Goal: Task Accomplishment & Management: Complete application form

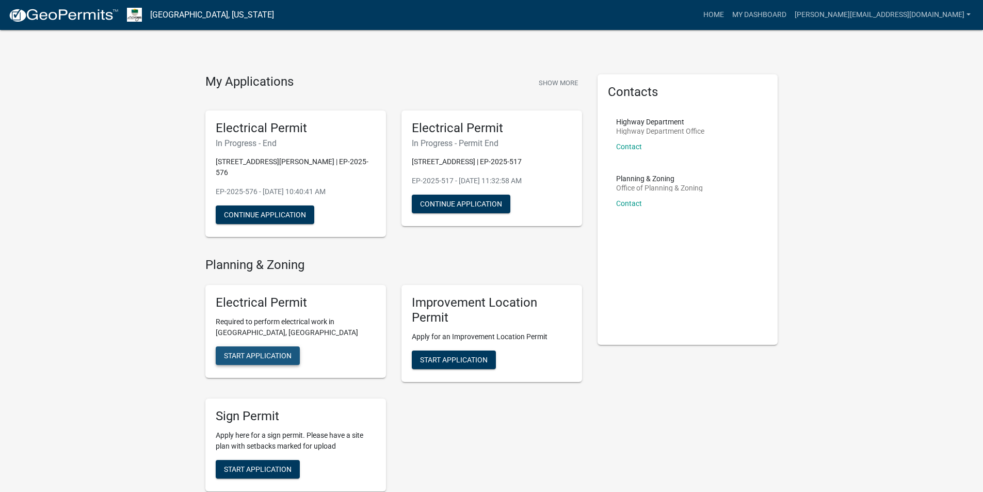
click at [254, 352] on span "Start Application" at bounding box center [258, 356] width 68 height 8
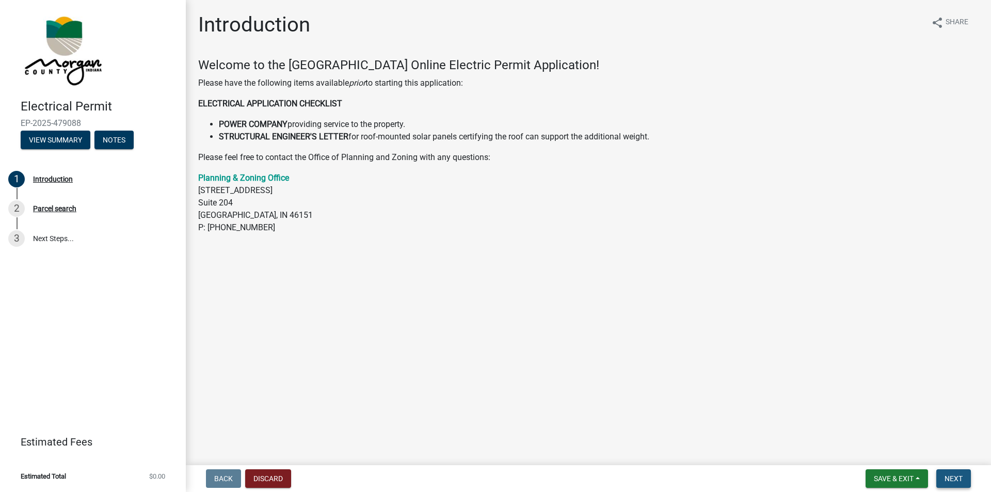
click at [958, 481] on span "Next" at bounding box center [954, 478] width 18 height 8
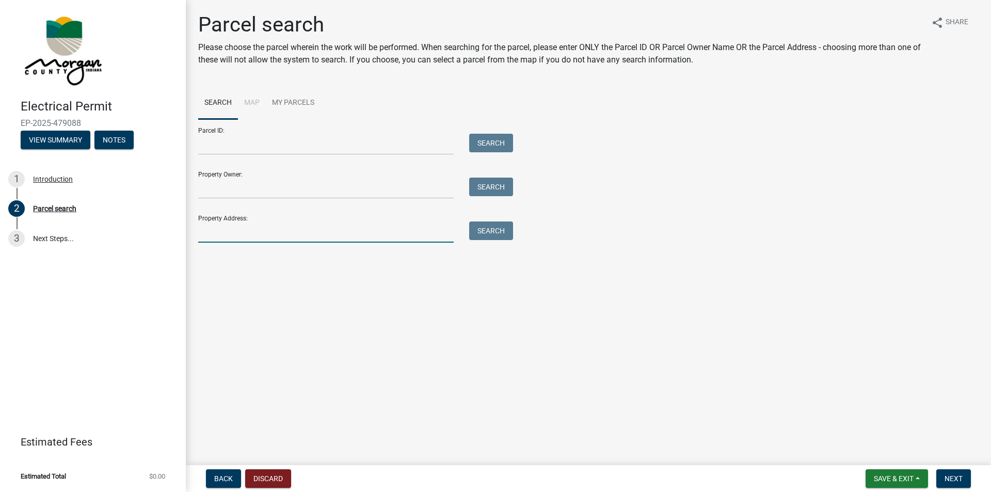
click at [227, 230] on input "Property Address:" at bounding box center [326, 231] width 256 height 21
type input "[STREET_ADDRESS]"
click at [492, 232] on button "Search" at bounding box center [491, 230] width 44 height 19
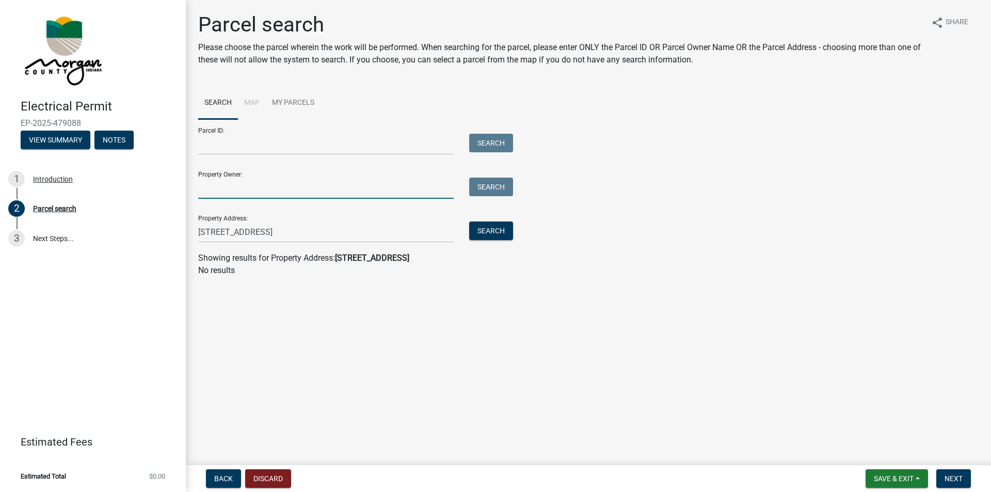
click at [263, 190] on input "Property Owner:" at bounding box center [326, 188] width 256 height 21
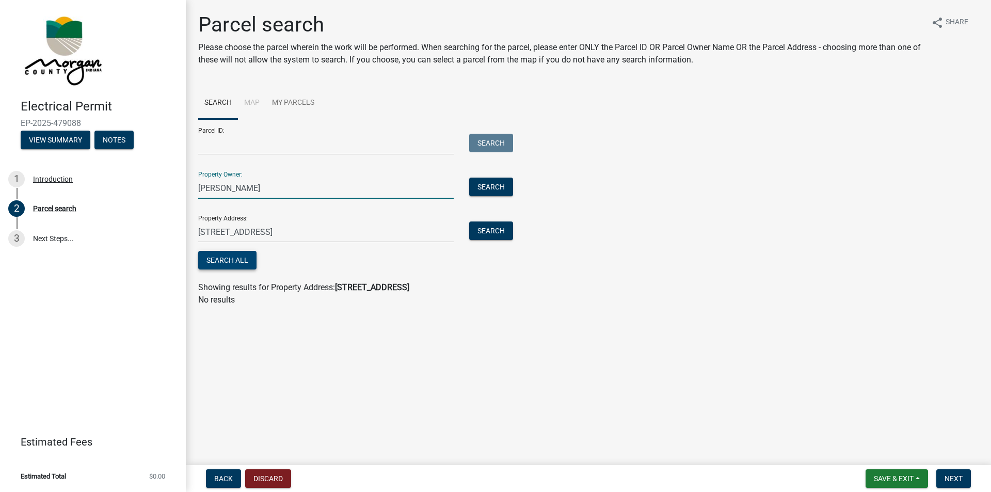
type input "[PERSON_NAME]"
click at [221, 265] on button "Search All" at bounding box center [227, 260] width 58 height 19
click at [234, 479] on button "Back" at bounding box center [223, 478] width 35 height 19
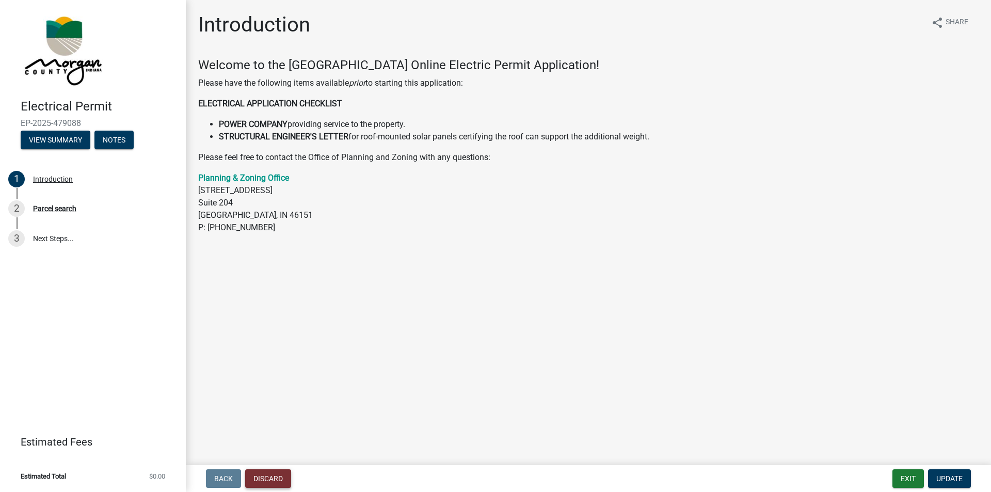
click at [269, 483] on button "Discard" at bounding box center [268, 478] width 46 height 19
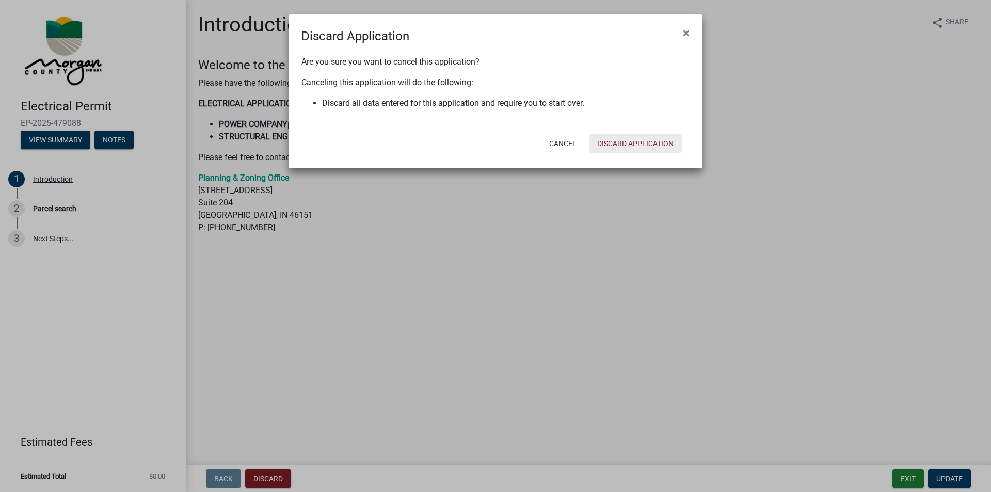
click at [623, 143] on button "Discard Application" at bounding box center [635, 143] width 93 height 19
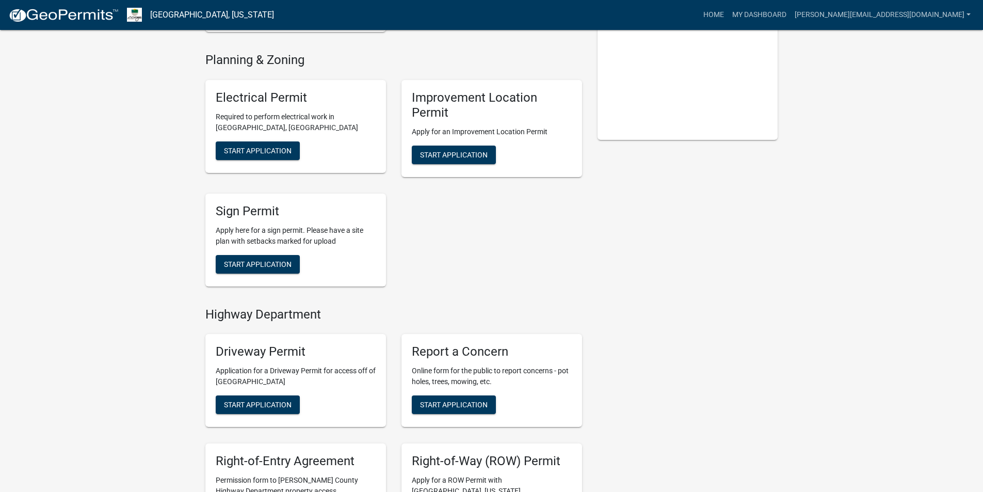
scroll to position [155, 0]
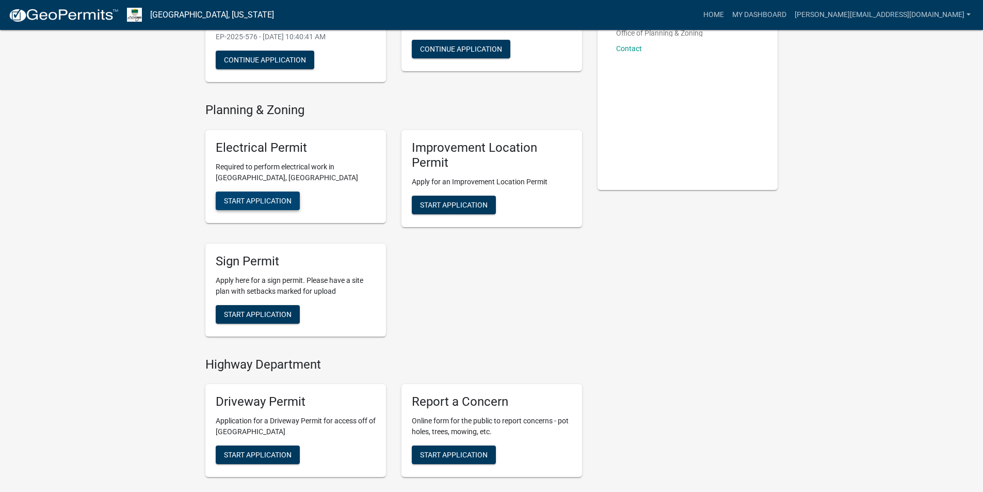
click at [262, 197] on span "Start Application" at bounding box center [258, 201] width 68 height 8
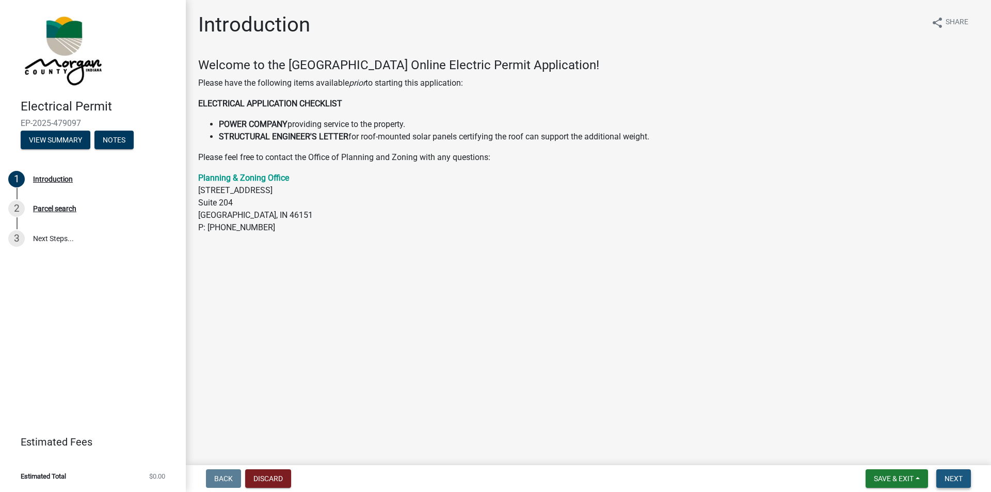
click at [958, 480] on span "Next" at bounding box center [954, 478] width 18 height 8
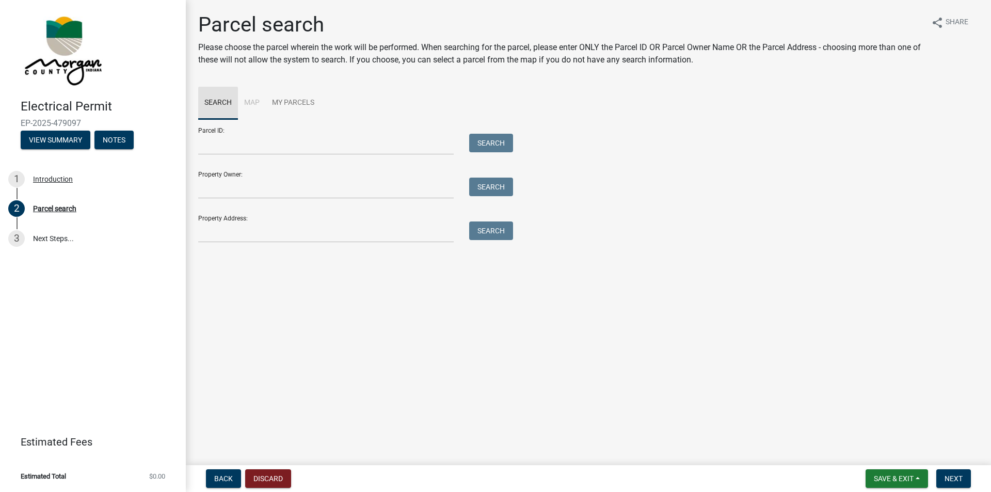
click at [216, 104] on link "Search" at bounding box center [218, 103] width 40 height 33
click at [249, 103] on li "Map" at bounding box center [252, 103] width 28 height 33
click at [311, 103] on link "My Parcels" at bounding box center [293, 103] width 55 height 33
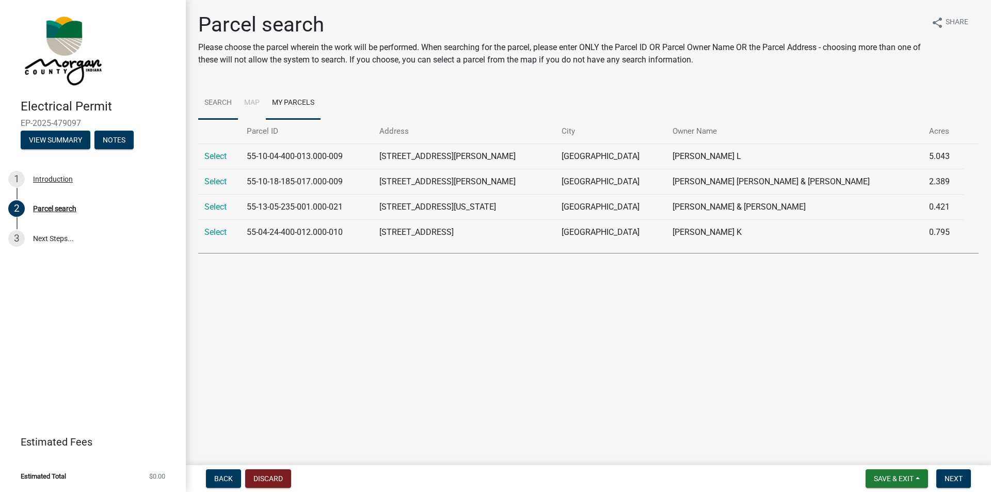
click at [220, 105] on link "Search" at bounding box center [218, 103] width 40 height 33
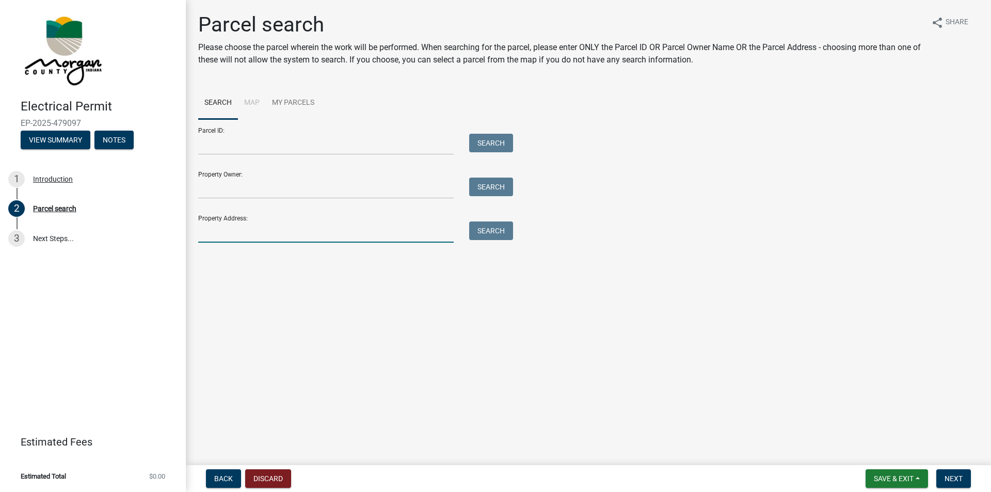
click at [250, 234] on input "Property Address:" at bounding box center [326, 231] width 256 height 21
type input "[STREET_ADDRESS]"
click at [487, 235] on button "Search" at bounding box center [491, 230] width 44 height 19
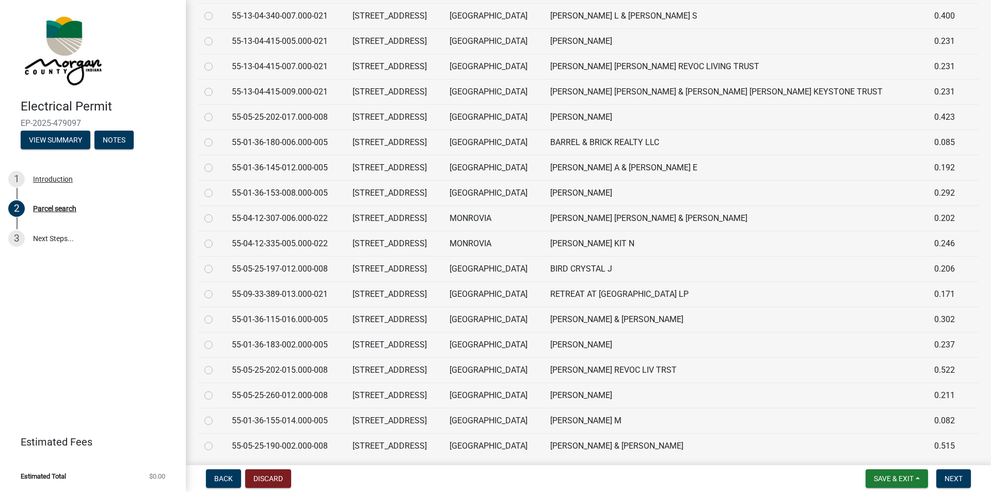
scroll to position [399, 0]
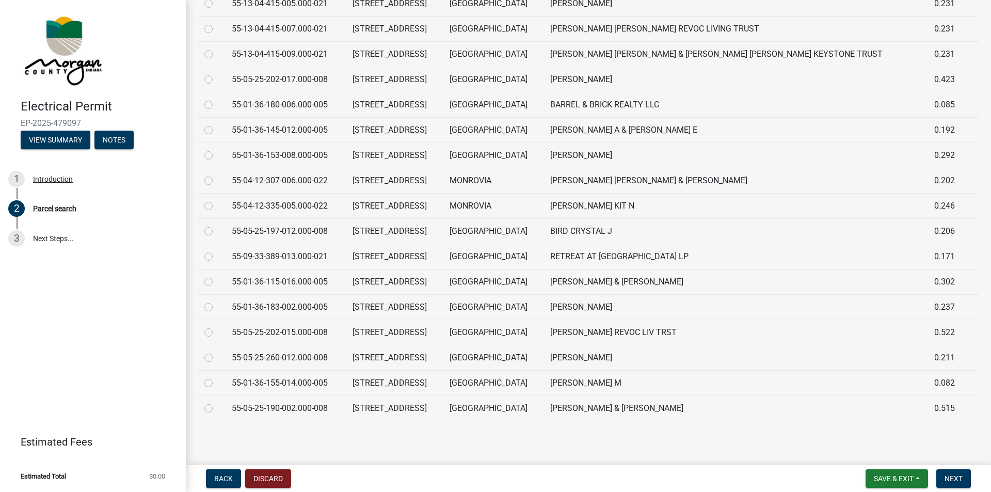
click at [217, 352] on label at bounding box center [217, 352] width 0 height 0
click at [217, 358] on input "radio" at bounding box center [220, 355] width 7 height 7
radio input "true"
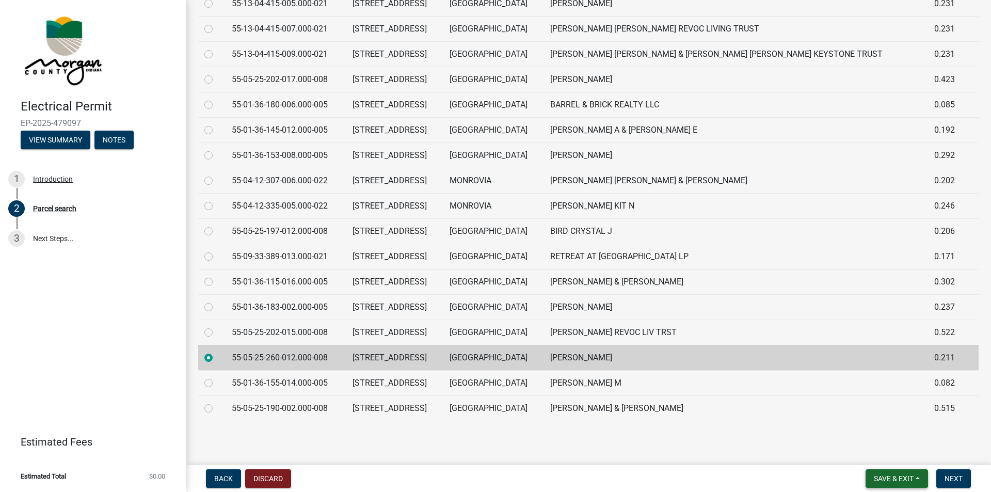
click at [884, 476] on span "Save & Exit" at bounding box center [894, 478] width 40 height 8
click at [783, 476] on div "Back Discard Save & Exit Save Save & Exit Next" at bounding box center [588, 478] width 789 height 19
click at [957, 474] on span "Next" at bounding box center [954, 478] width 18 height 8
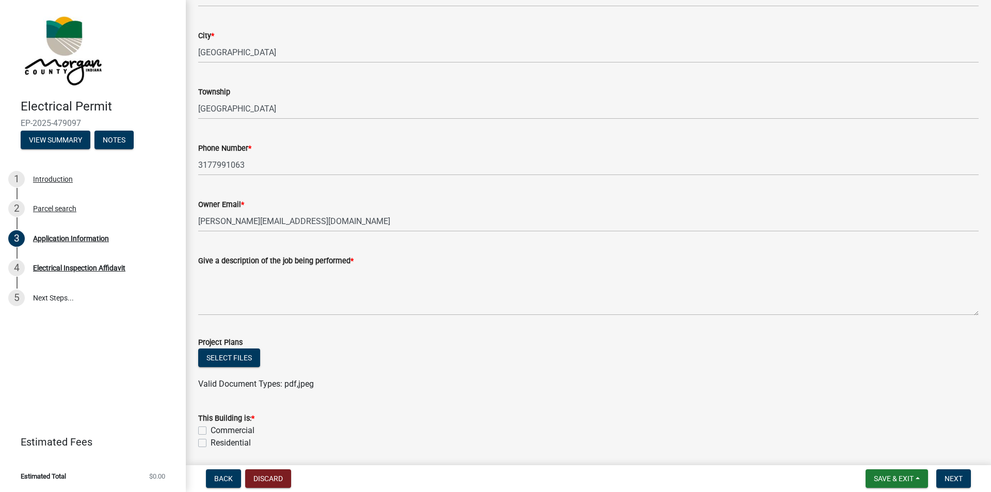
scroll to position [206, 0]
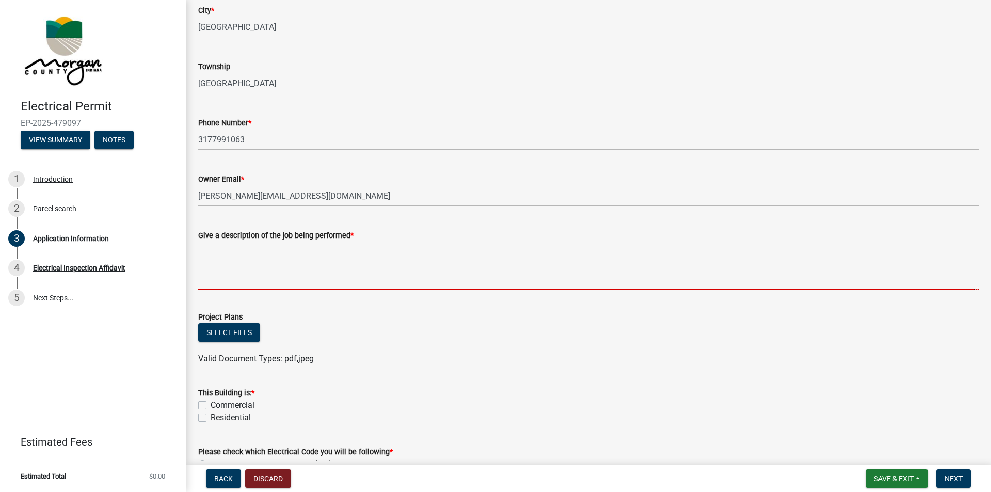
click at [236, 269] on textarea "Give a description of the job being performed *" at bounding box center [588, 266] width 780 height 49
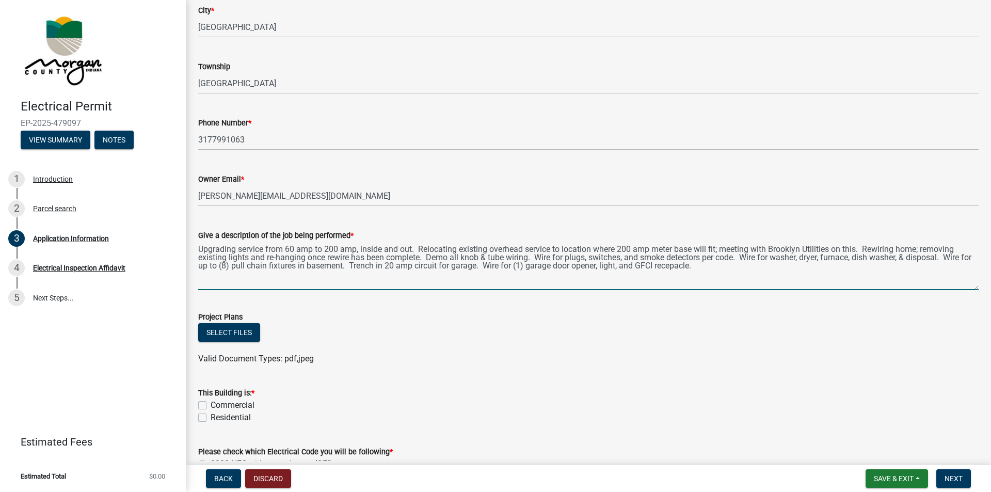
click at [199, 250] on textarea "Upgrading service from 60 amp to 200 amp, inside and out. Relocating existing o…" at bounding box center [588, 266] width 780 height 49
click at [691, 283] on textarea "Upgrading service from 60 amp to 200 amp, inside and out. Relocating existing o…" at bounding box center [588, 266] width 780 height 49
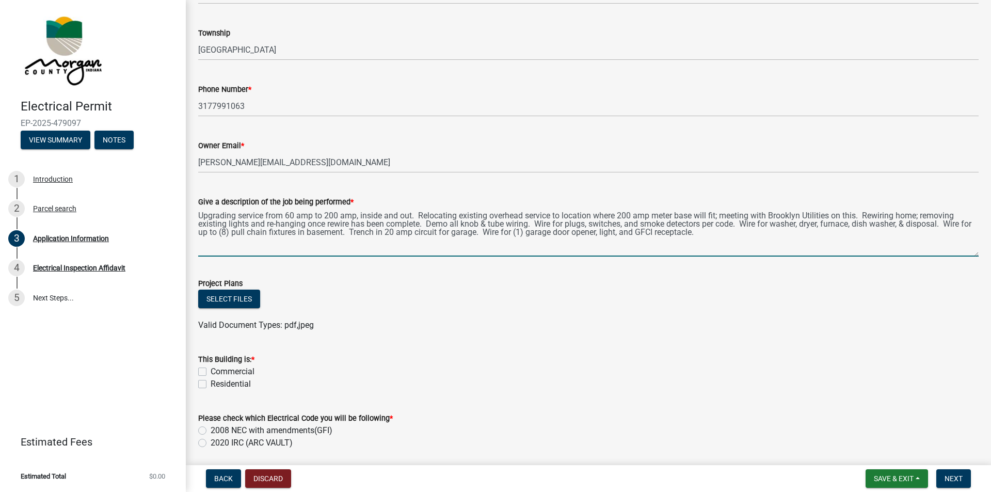
scroll to position [258, 0]
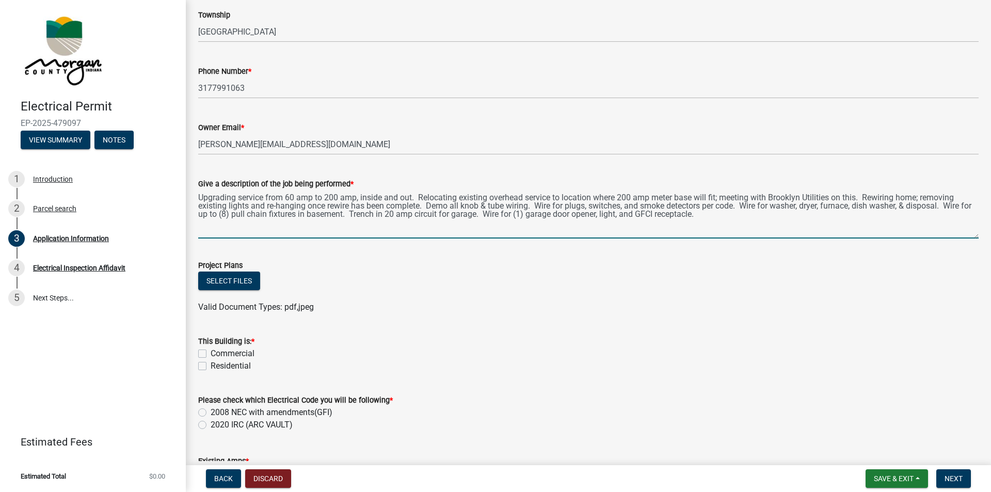
type textarea "Upgrading service from 60 amp to 200 amp, inside and out. Relocating existing o…"
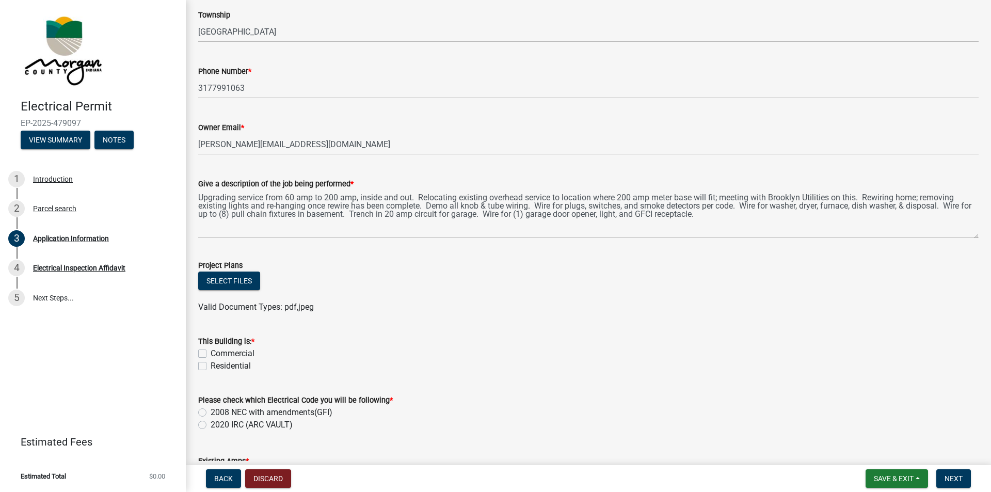
click at [211, 364] on label "Residential" at bounding box center [231, 366] width 40 height 12
click at [211, 364] on input "Residential" at bounding box center [214, 363] width 7 height 7
checkbox input "true"
checkbox input "false"
checkbox input "true"
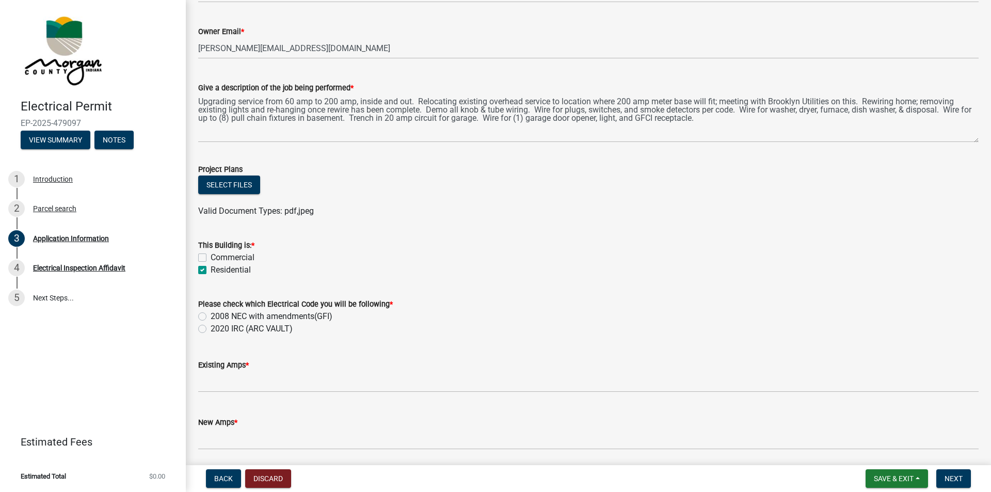
scroll to position [361, 0]
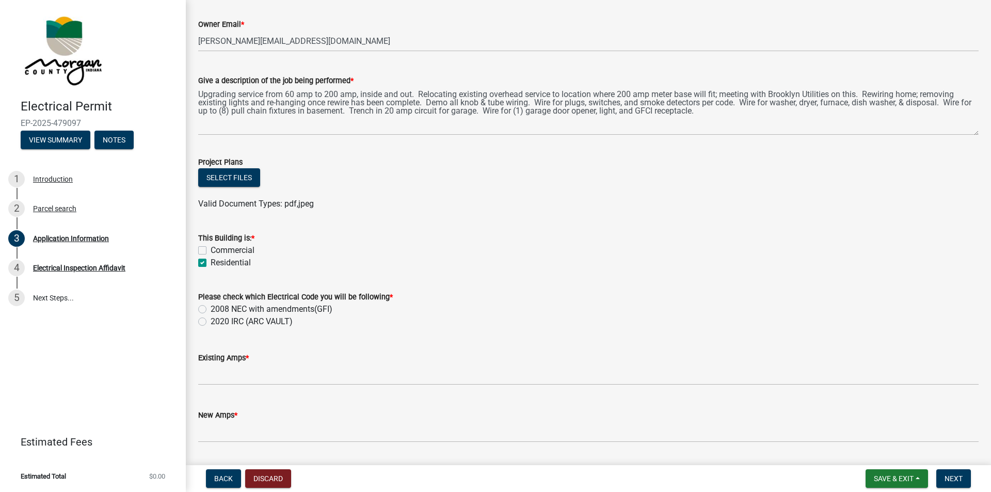
click at [211, 312] on label "2008 NEC with amendments(GFI)" at bounding box center [272, 309] width 122 height 12
click at [211, 310] on input "2008 NEC with amendments(GFI)" at bounding box center [214, 306] width 7 height 7
radio input "true"
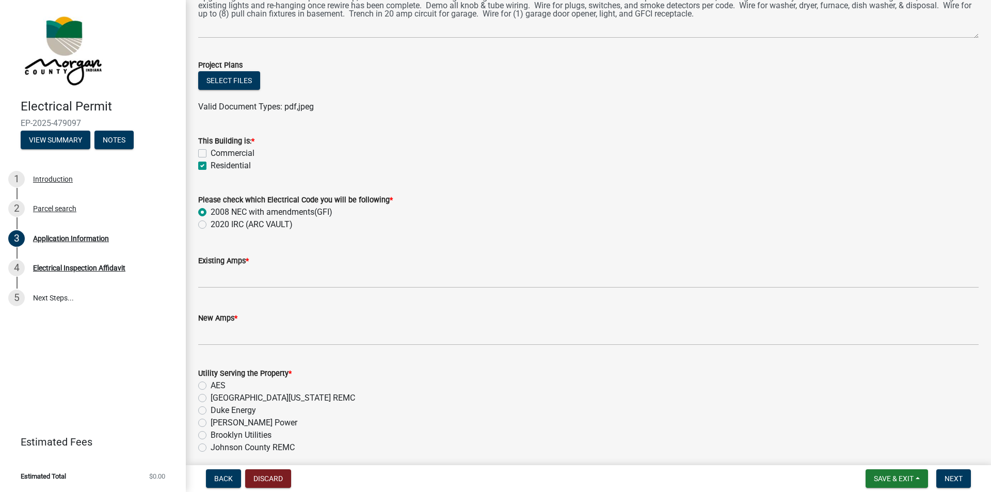
scroll to position [465, 0]
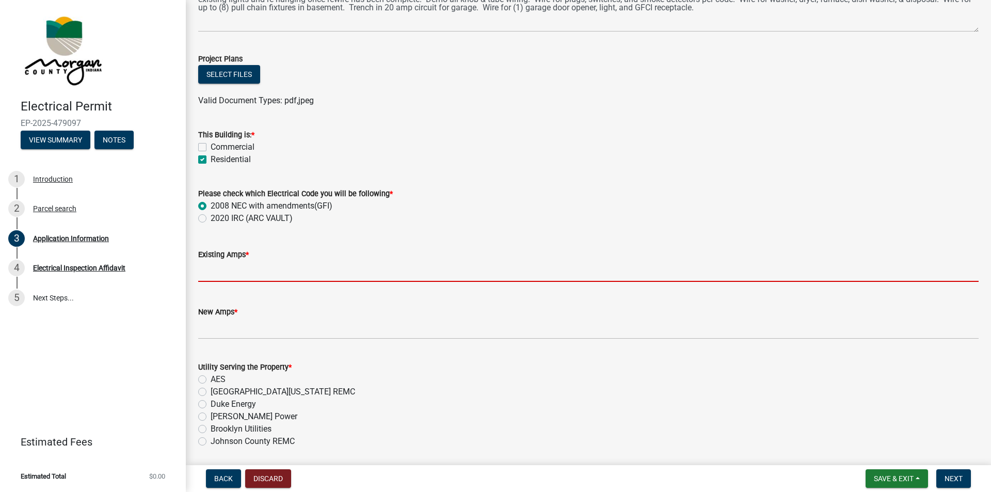
click at [219, 275] on input "text" at bounding box center [588, 271] width 780 height 21
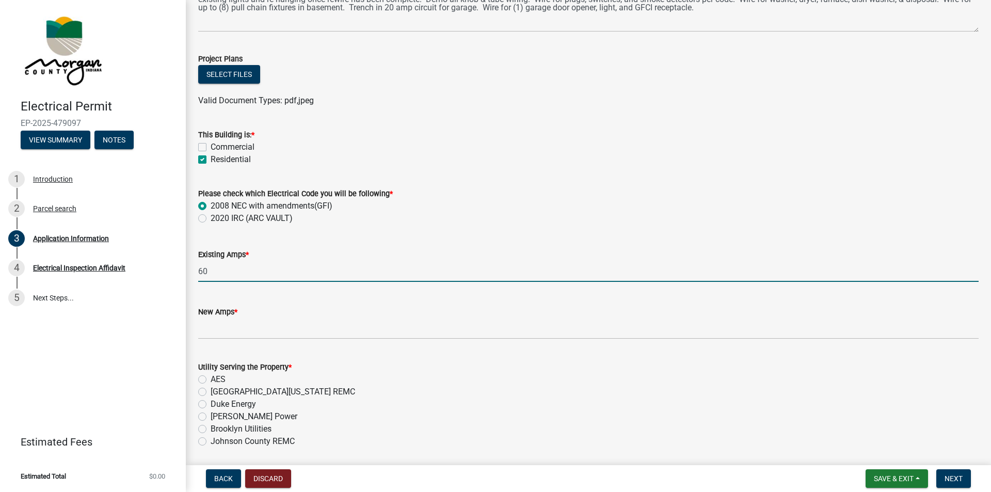
type input "60"
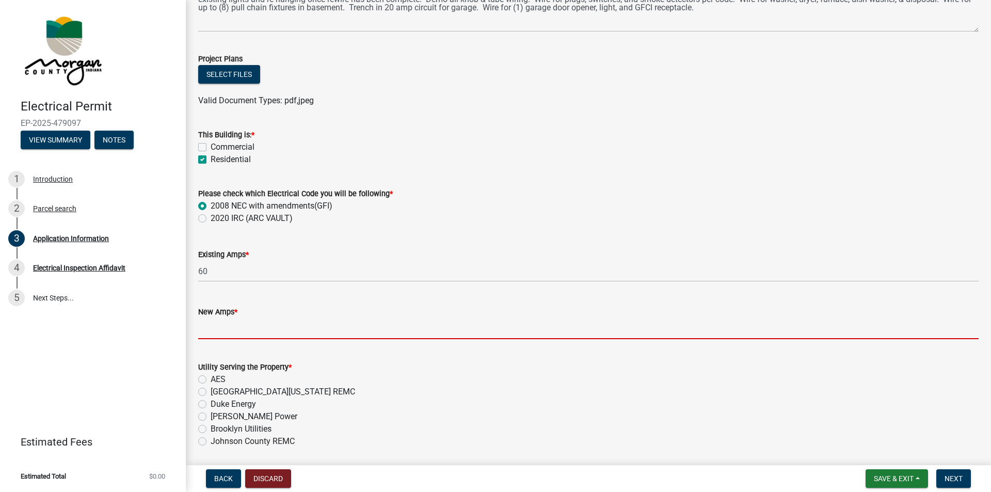
drag, startPoint x: 215, startPoint y: 333, endPoint x: 224, endPoint y: 329, distance: 9.9
click at [215, 333] on input "text" at bounding box center [588, 328] width 780 height 21
type input "200"
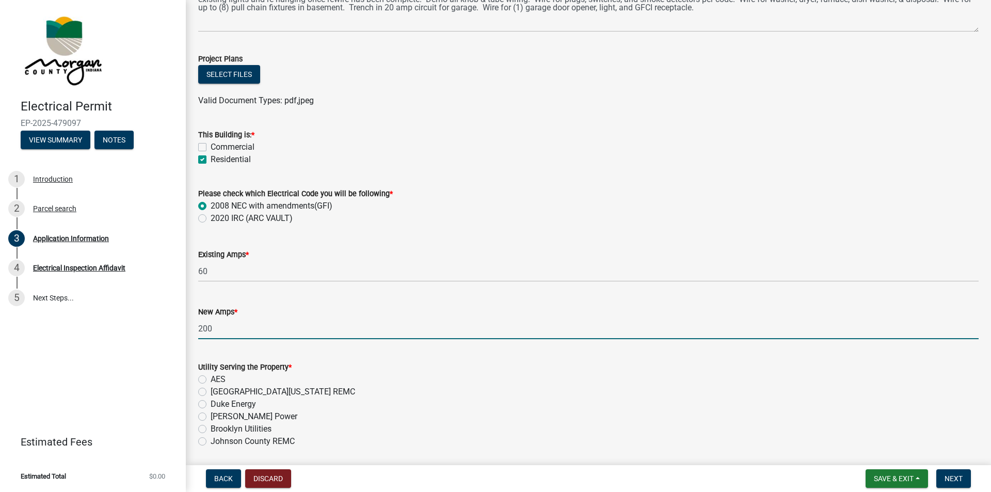
click at [211, 429] on label "Brooklyn Utilities" at bounding box center [241, 429] width 61 height 12
click at [211, 429] on input "Brooklyn Utilities" at bounding box center [214, 426] width 7 height 7
radio input "true"
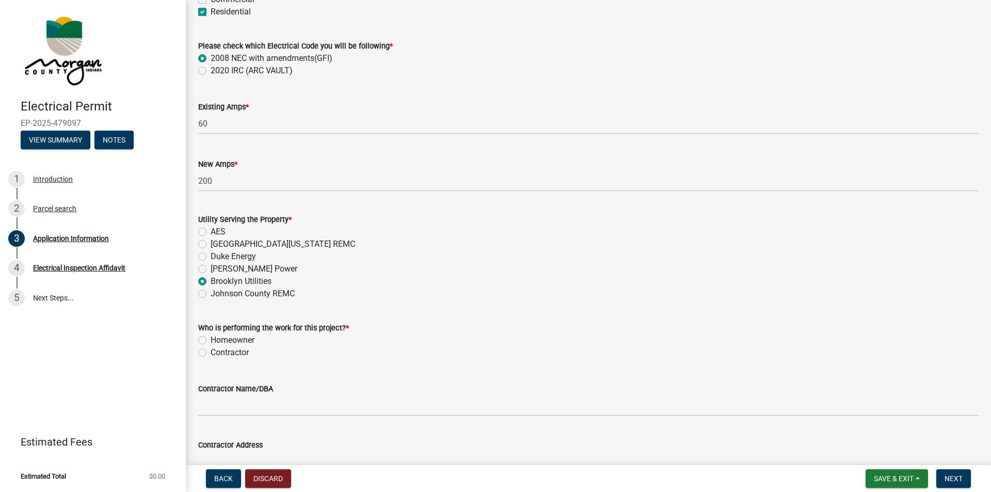
scroll to position [619, 0]
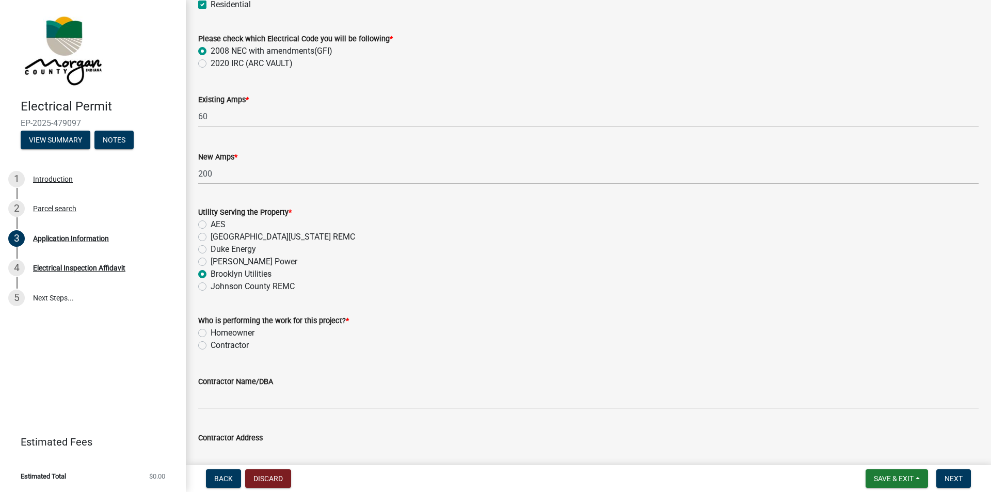
click at [211, 345] on label "Contractor" at bounding box center [230, 345] width 38 height 12
click at [211, 345] on input "Contractor" at bounding box center [214, 342] width 7 height 7
radio input "true"
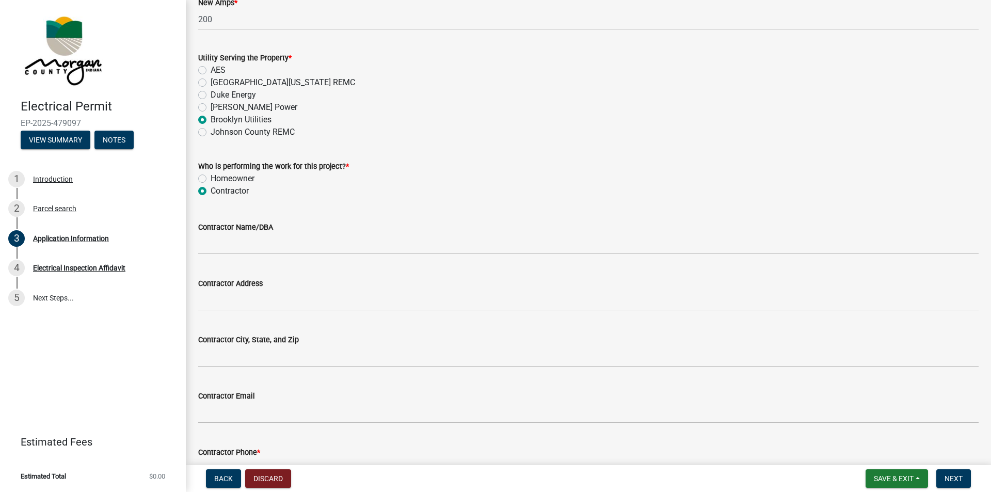
scroll to position [774, 0]
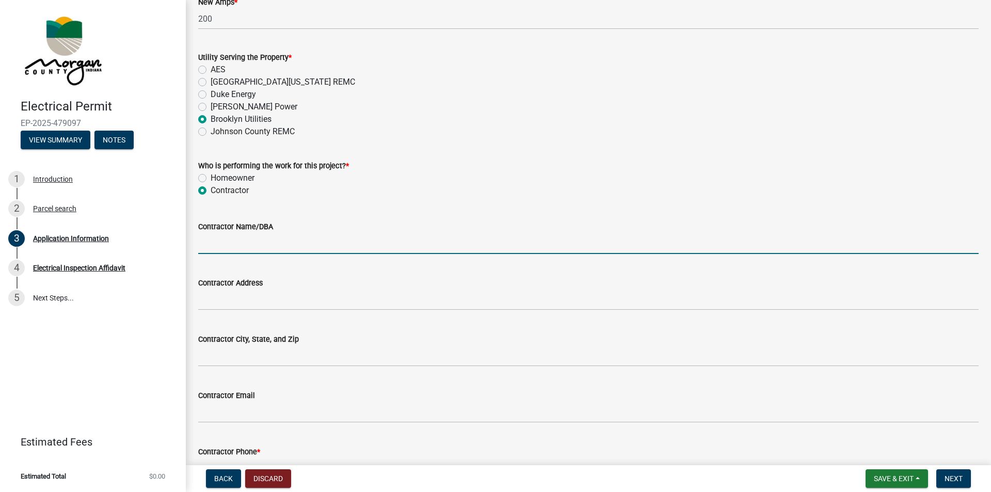
click at [223, 246] on input "Contractor Name/DBA" at bounding box center [588, 243] width 780 height 21
type input "[PERSON_NAME] Electric, Inc"
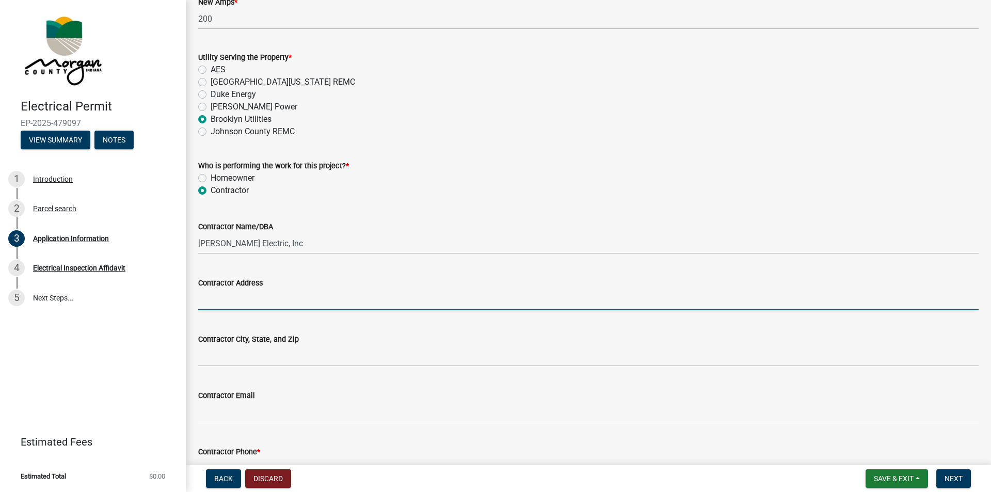
click at [258, 301] on input "Contractor Address" at bounding box center [588, 299] width 780 height 21
type input "141 Casco Dr"
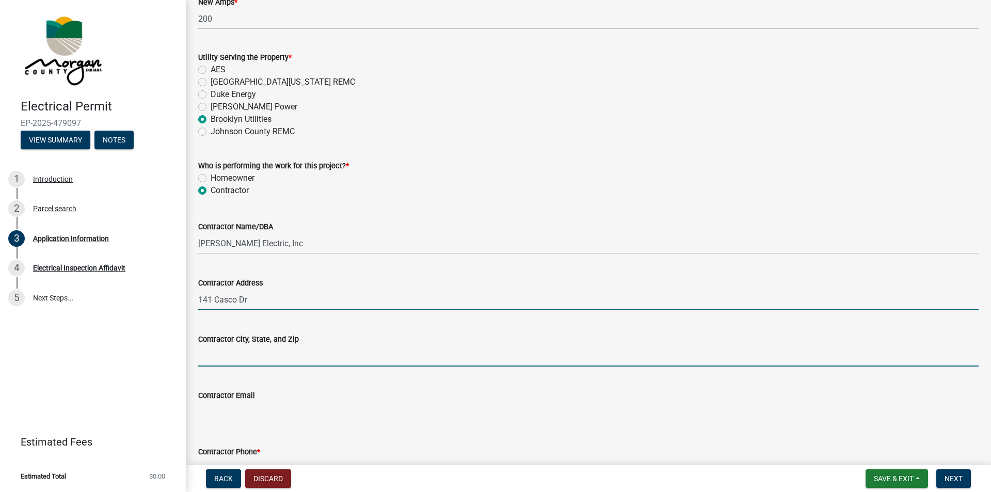
type input "Avon"
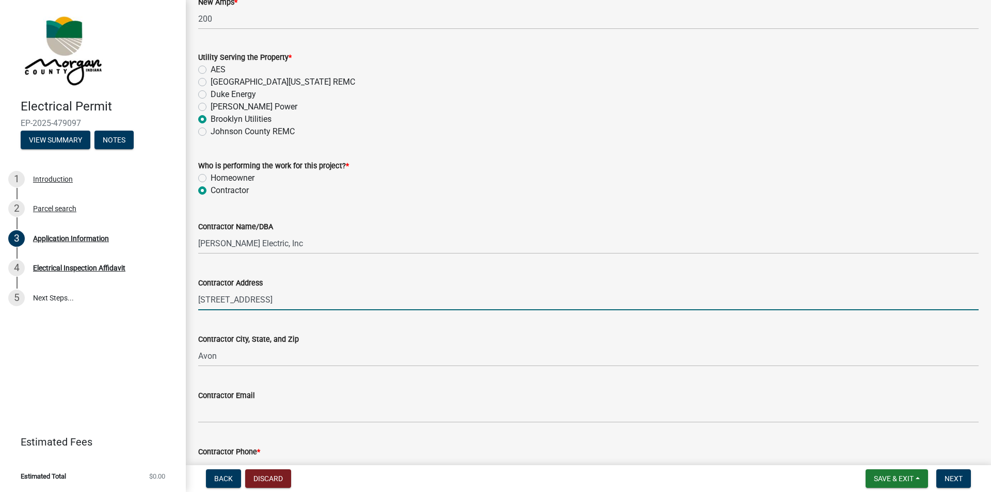
type input "[STREET_ADDRESS]"
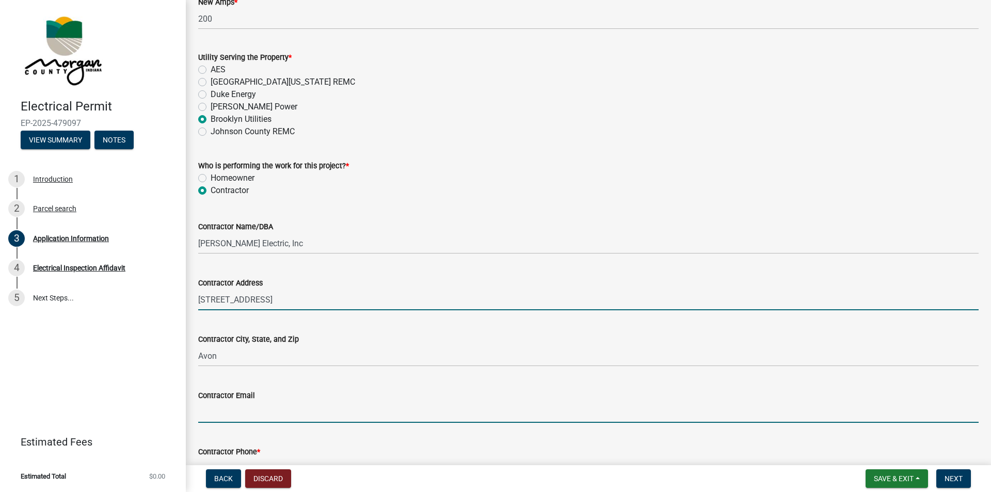
click at [226, 415] on input "Contractor Email" at bounding box center [588, 412] width 780 height 21
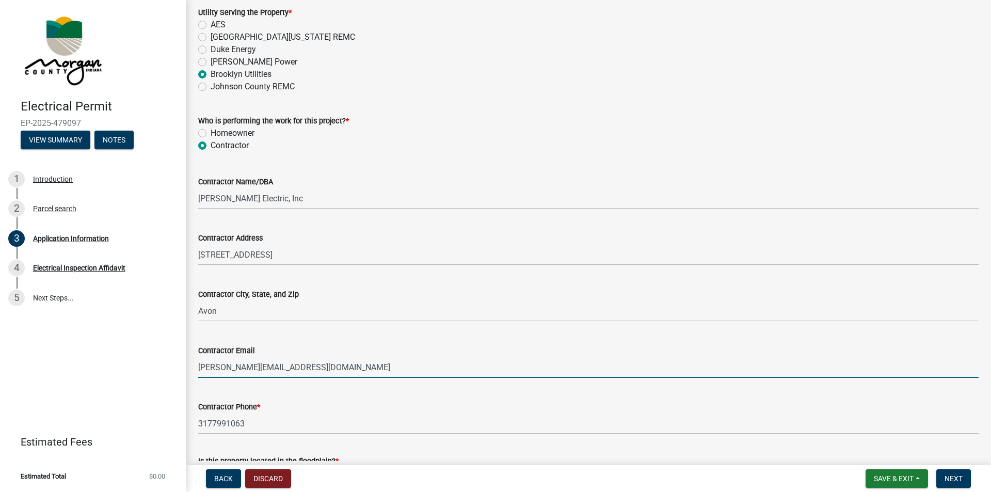
scroll to position [878, 0]
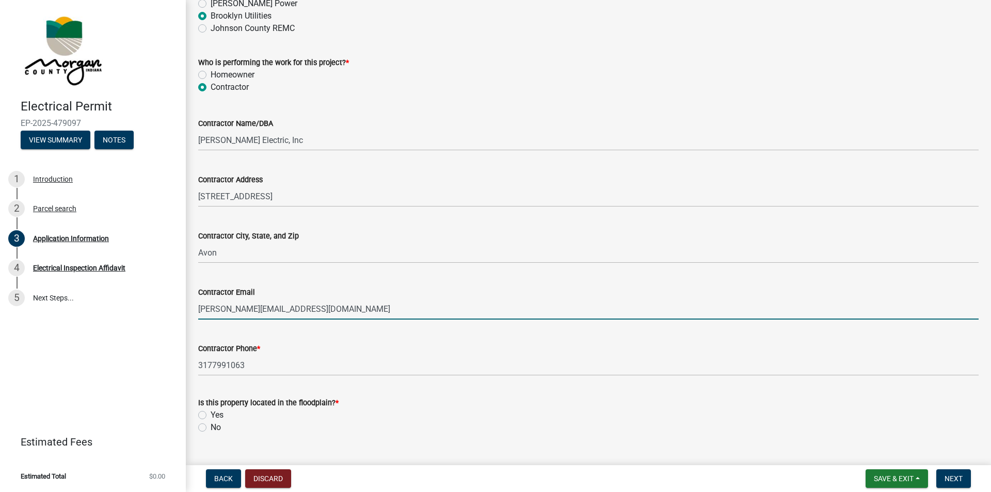
type input "[PERSON_NAME][EMAIL_ADDRESS][DOMAIN_NAME]"
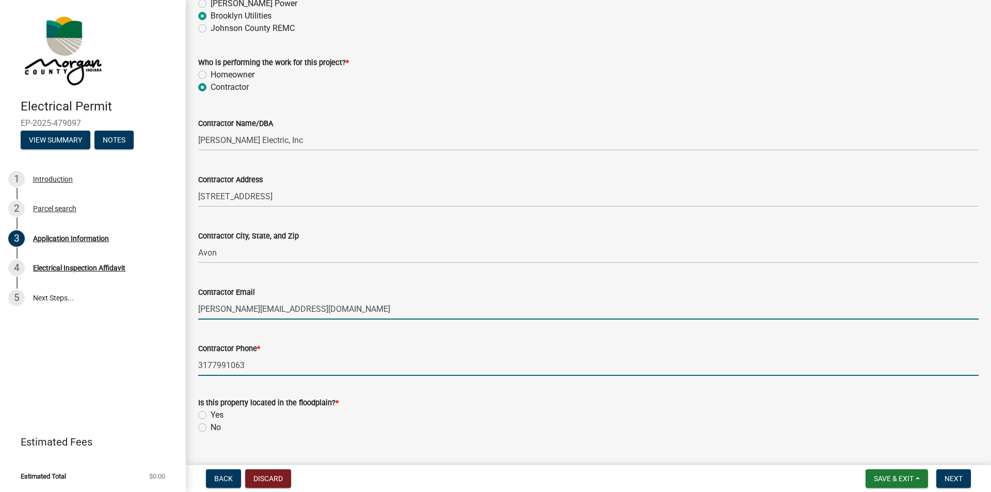
click at [266, 371] on input "3177991063" at bounding box center [588, 365] width 780 height 21
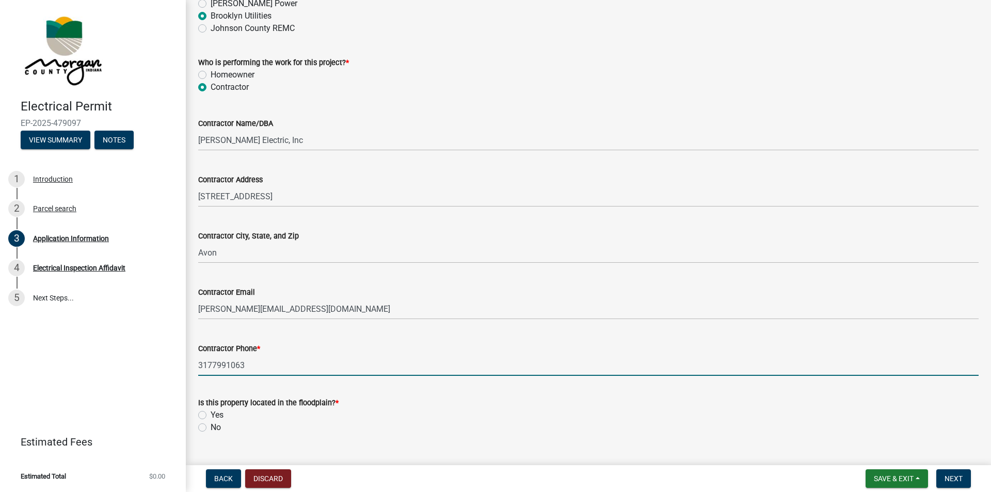
drag, startPoint x: 266, startPoint y: 371, endPoint x: 211, endPoint y: 372, distance: 55.8
click at [211, 372] on input "3177991063" at bounding box center [588, 365] width 780 height 21
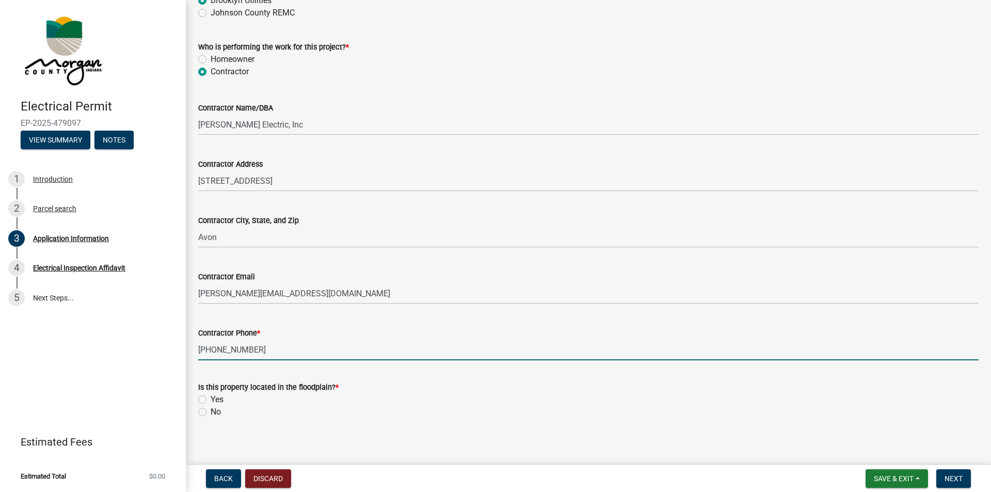
scroll to position [900, 0]
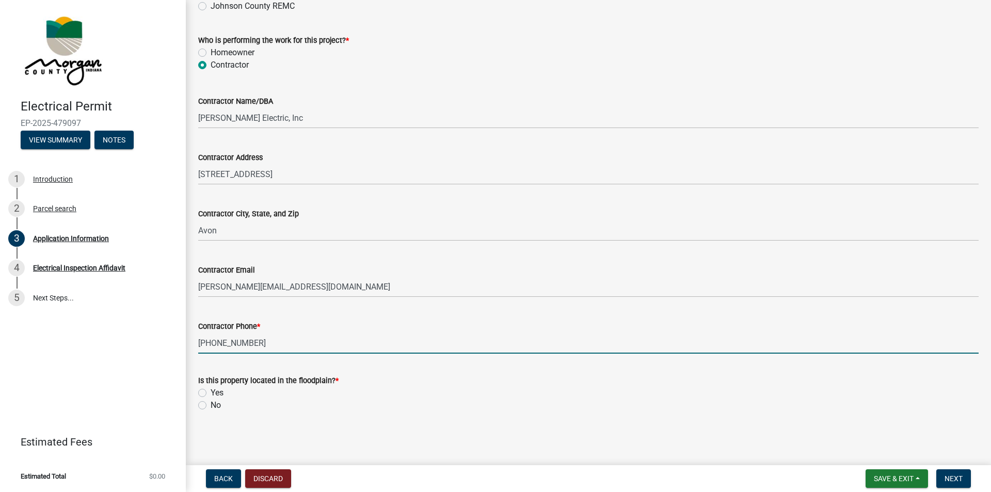
type input "[PHONE_NUMBER]"
click at [211, 402] on label "No" at bounding box center [216, 405] width 10 height 12
click at [211, 402] on input "No" at bounding box center [214, 402] width 7 height 7
radio input "true"
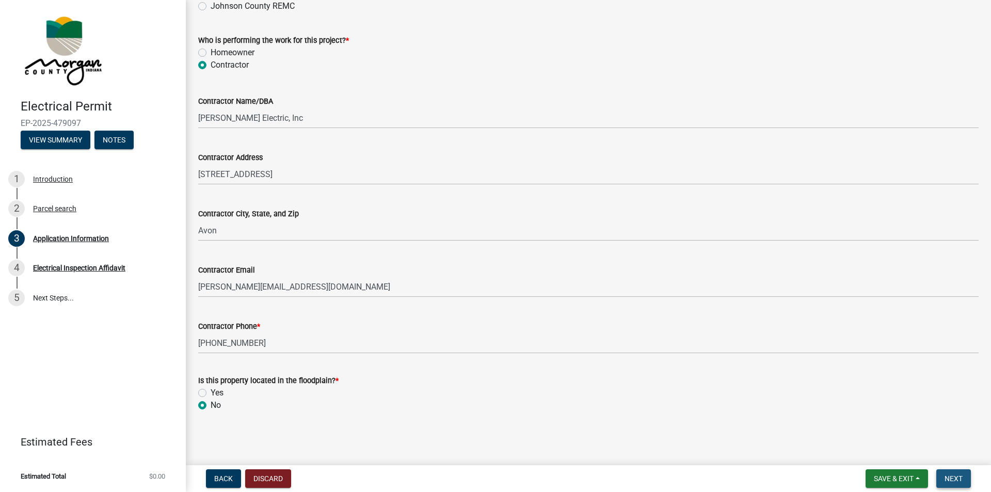
click at [955, 481] on span "Next" at bounding box center [954, 478] width 18 height 8
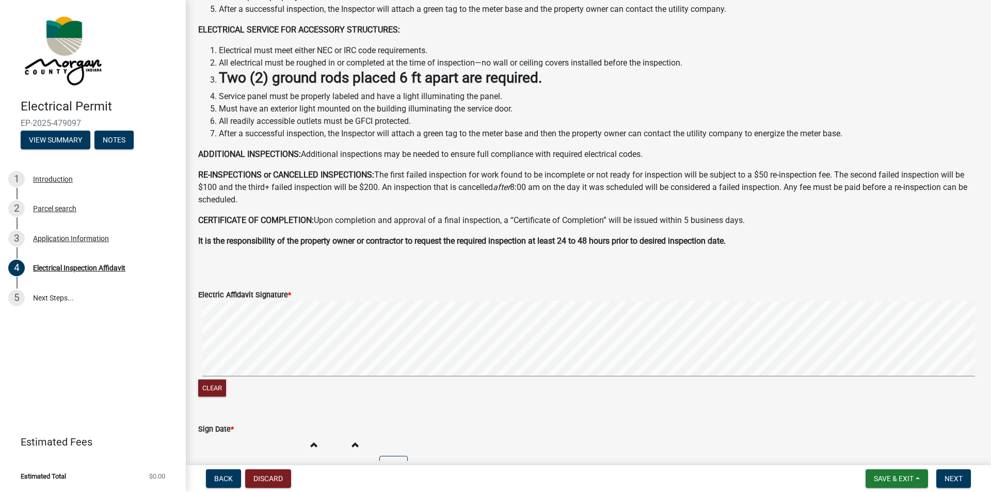
scroll to position [206, 0]
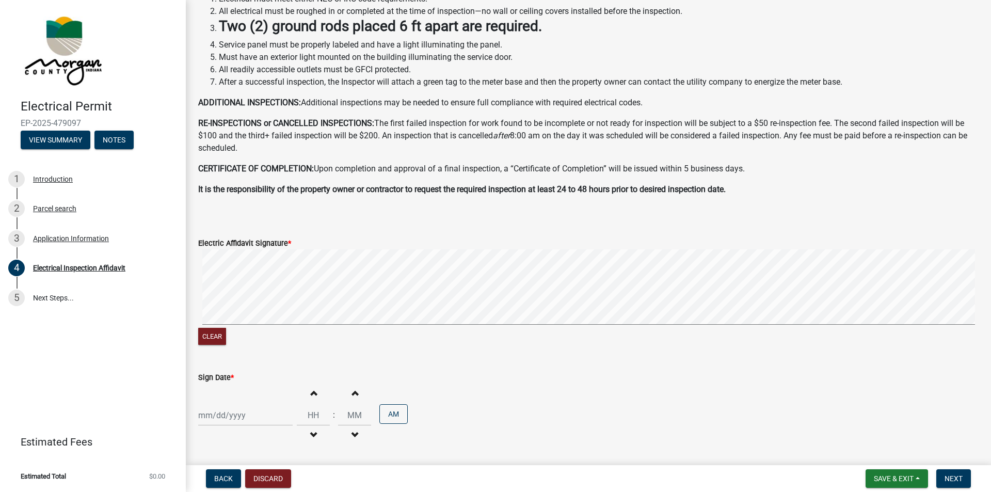
click at [297, 326] on signature-pad at bounding box center [588, 288] width 780 height 78
click at [202, 416] on div at bounding box center [245, 415] width 94 height 21
select select "9"
select select "2025"
click at [227, 342] on div "16" at bounding box center [225, 344] width 17 height 17
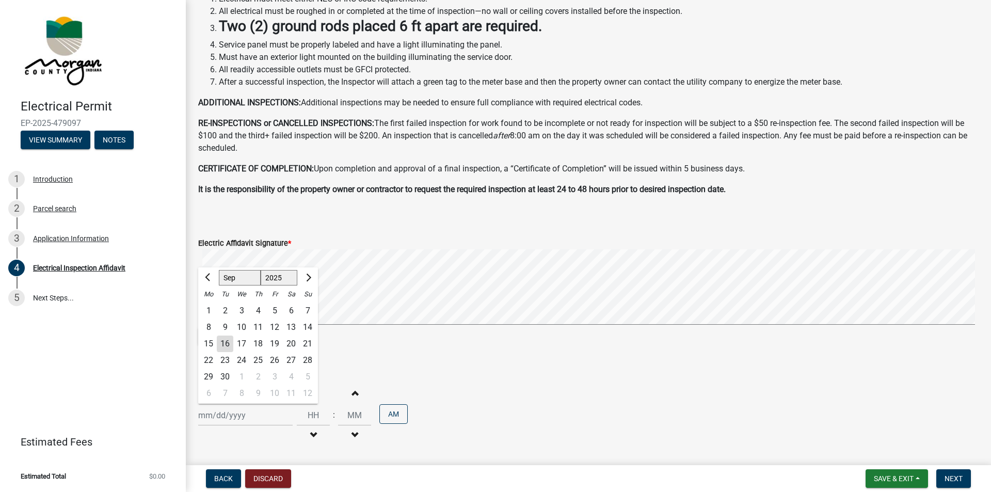
type input "[DATE]"
click at [311, 394] on span "button" at bounding box center [313, 392] width 5 height 8
type input "01"
type input "00"
click at [311, 394] on span "button" at bounding box center [313, 392] width 5 height 8
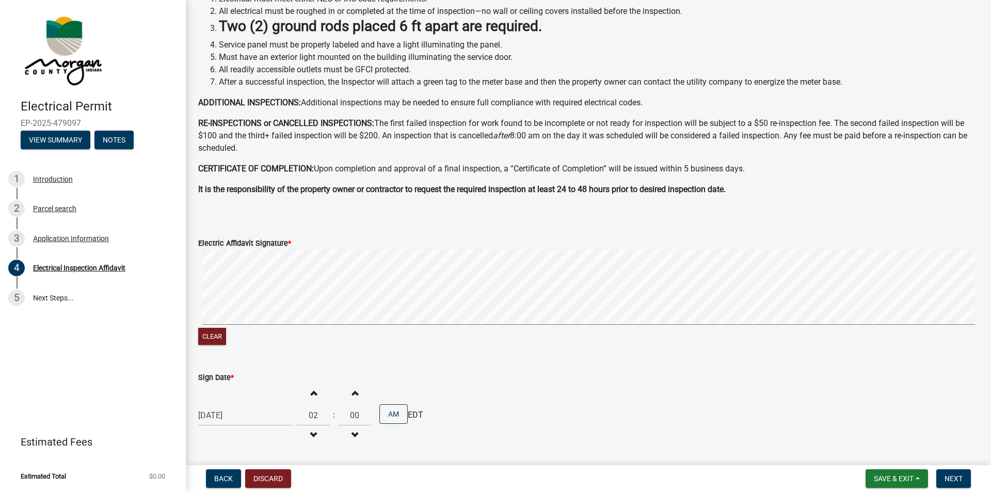
click at [311, 394] on span "button" at bounding box center [313, 392] width 5 height 8
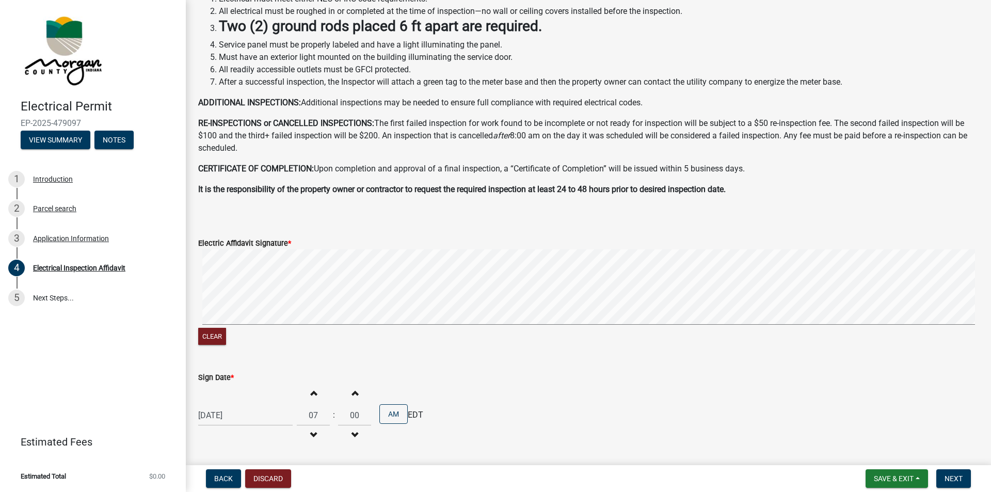
click at [311, 394] on span "button" at bounding box center [313, 392] width 5 height 8
type input "09"
click at [352, 393] on span "button" at bounding box center [354, 392] width 5 height 8
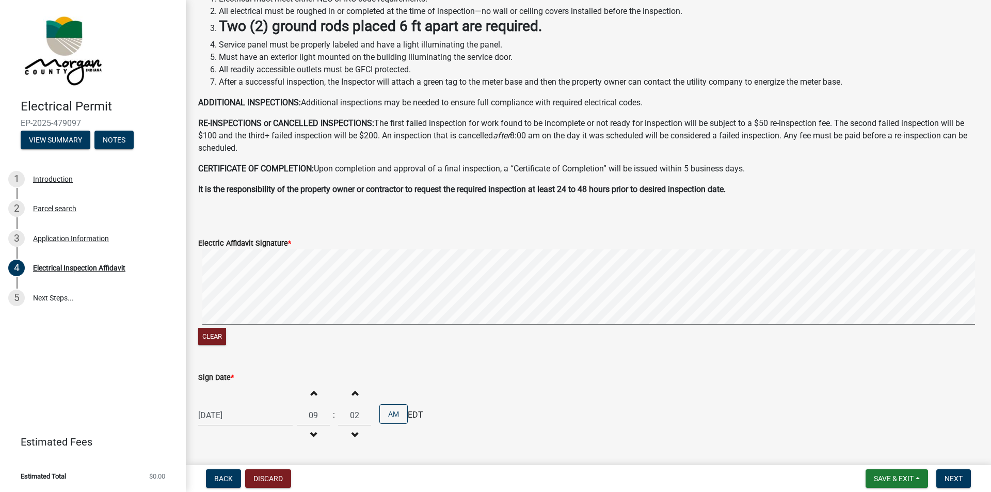
click at [352, 393] on span "button" at bounding box center [354, 392] width 5 height 8
click at [352, 434] on span "button" at bounding box center [354, 435] width 5 height 8
type input "00"
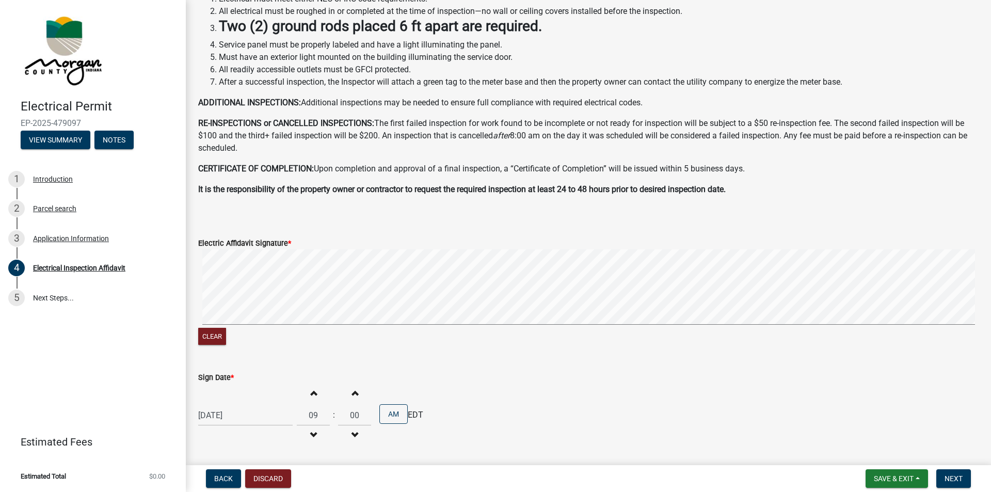
click at [352, 434] on span "button" at bounding box center [354, 435] width 5 height 8
type input "08"
click at [352, 434] on span "button" at bounding box center [354, 435] width 5 height 8
click at [352, 433] on span "button" at bounding box center [354, 435] width 5 height 8
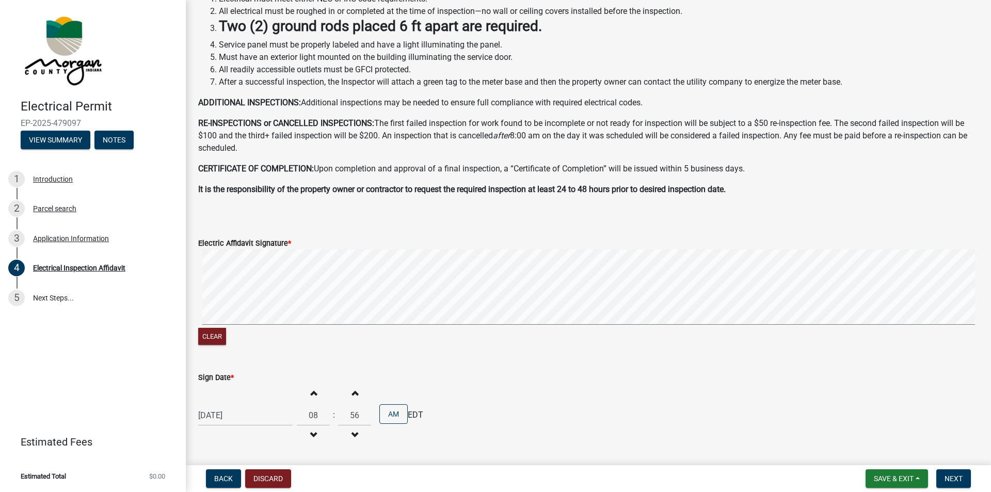
click at [352, 433] on span "button" at bounding box center [354, 435] width 5 height 8
type input "54"
click at [311, 393] on span "button" at bounding box center [313, 392] width 5 height 8
type input "09"
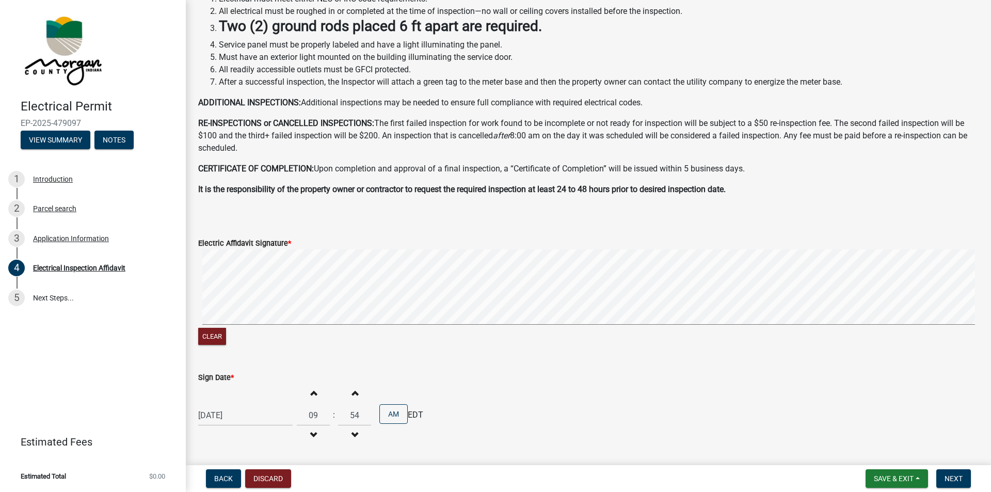
click at [352, 436] on span "button" at bounding box center [354, 435] width 5 height 8
type input "50"
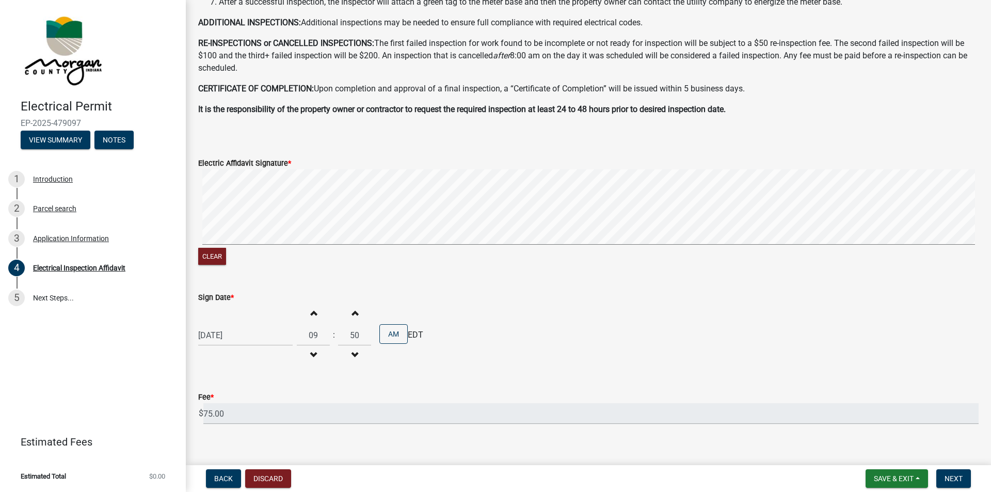
scroll to position [299, 0]
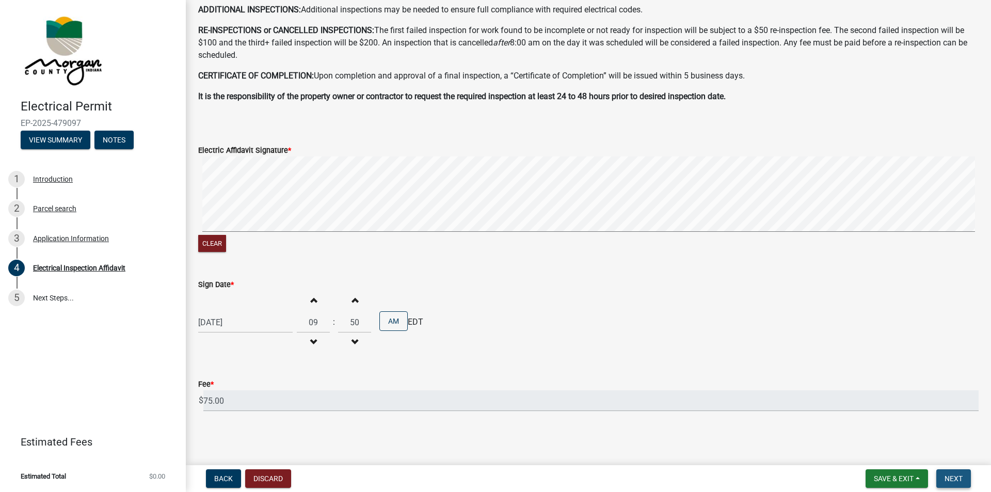
click at [953, 482] on span "Next" at bounding box center [954, 478] width 18 height 8
